Goal: Information Seeking & Learning: Learn about a topic

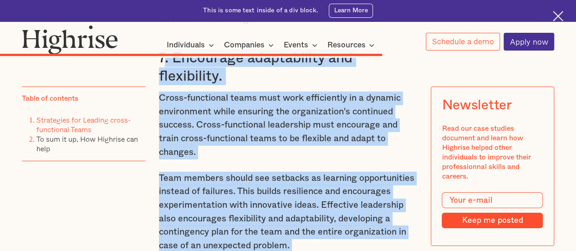
scroll to position [4910, 0]
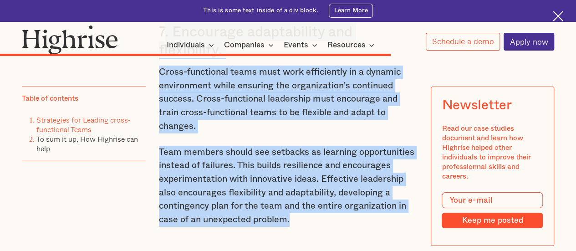
drag, startPoint x: 160, startPoint y: 178, endPoint x: 400, endPoint y: 214, distance: 242.7
copy div ". Encourage adaptability and flexibility. Cross-functional teams must work effi…"
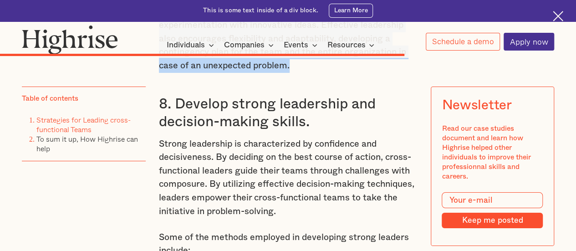
scroll to position [5047, 0]
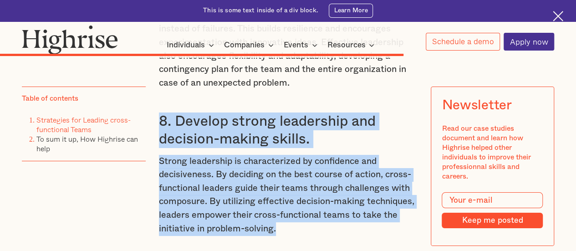
drag, startPoint x: 159, startPoint y: 117, endPoint x: 409, endPoint y: 225, distance: 271.5
copy div "8. Develop strong leadership and decision-making skills. Strong leadership is c…"
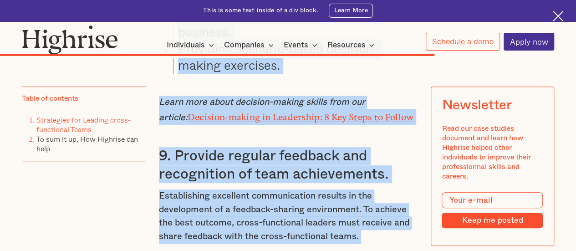
scroll to position [5396, 0]
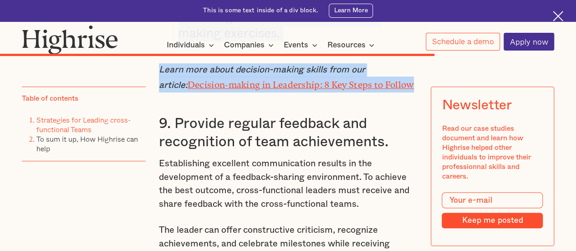
drag, startPoint x: 158, startPoint y: 114, endPoint x: 401, endPoint y: 77, distance: 245.7
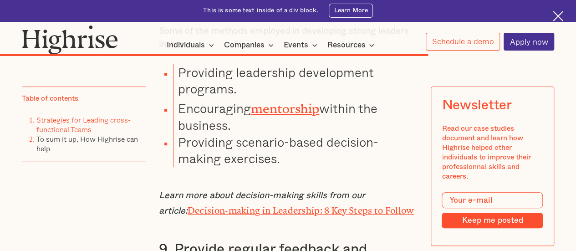
scroll to position [5214, 0]
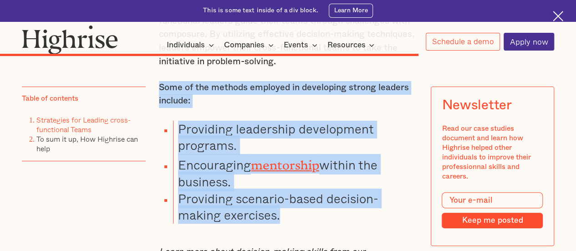
drag, startPoint x: 158, startPoint y: 84, endPoint x: 351, endPoint y: 206, distance: 227.9
copy div "Some of the methods employed in developing strong leaders include: Providing le…"
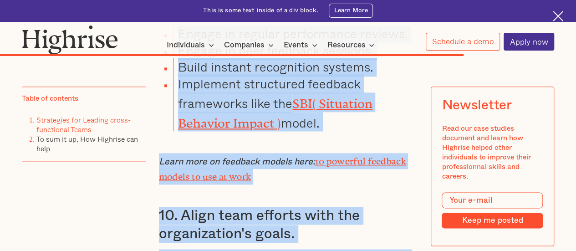
scroll to position [5717, 0]
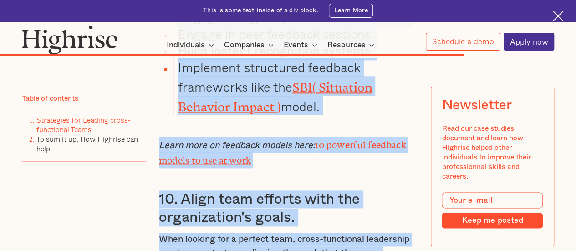
drag, startPoint x: 173, startPoint y: 72, endPoint x: 374, endPoint y: 103, distance: 204.0
copy div "Provide regular feedback and recognition of team achievements. Establishing exc…"
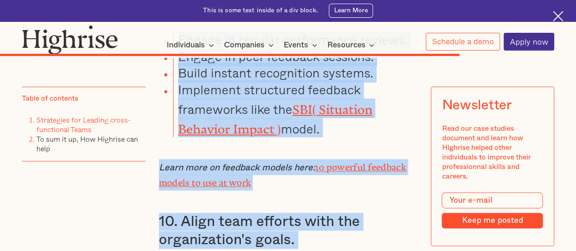
scroll to position [5671, 0]
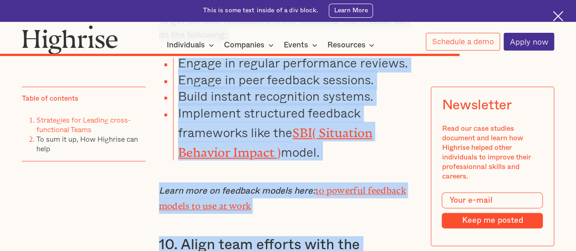
copy div "Provide regular feedback and recognition of team achievements. Establishing exc…"
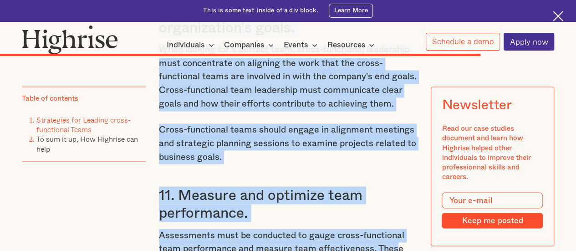
scroll to position [5920, 0]
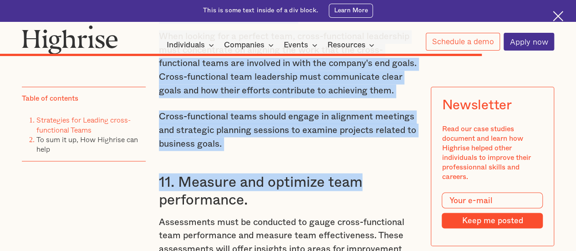
drag, startPoint x: 180, startPoint y: 143, endPoint x: 389, endPoint y: 148, distance: 209.1
copy div "Align team efforts with the organization's goals. When looking for a perfect te…"
click at [373, 173] on h3 "11. Measure and optimize team performance." at bounding box center [288, 191] width 259 height 36
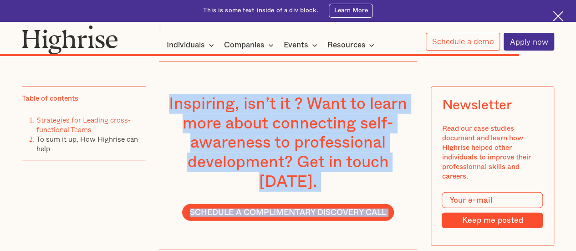
scroll to position [6344, 0]
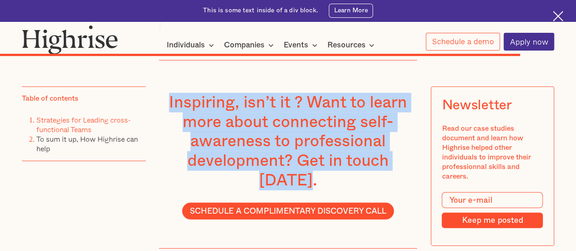
drag, startPoint x: 175, startPoint y: 80, endPoint x: 415, endPoint y: 171, distance: 257.1
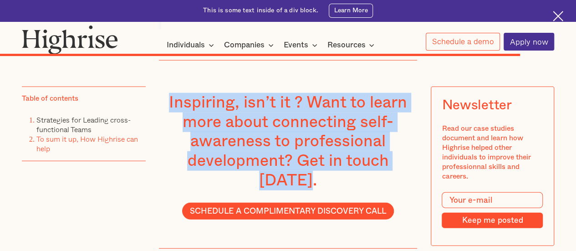
click at [342, 77] on div "Inspiring, isn’t it ? Want to learn more about connecting self-awareness to pro…" at bounding box center [288, 154] width 259 height 189
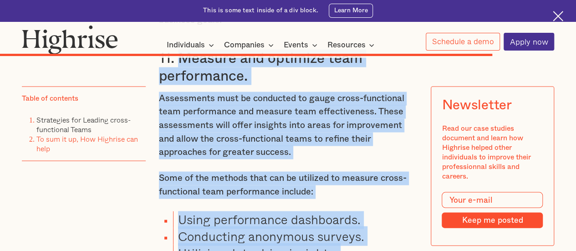
scroll to position [6107, 0]
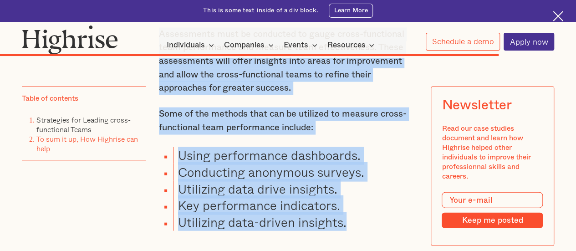
drag, startPoint x: 178, startPoint y: 114, endPoint x: 404, endPoint y: 225, distance: 252.4
copy div "Measure and optimize team performance. Assessments must be conducted to gauge c…"
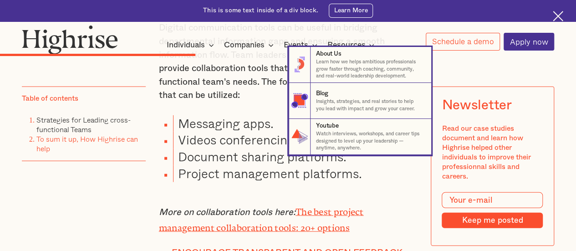
scroll to position [2692, 0]
